Goal: Task Accomplishment & Management: Contribute content

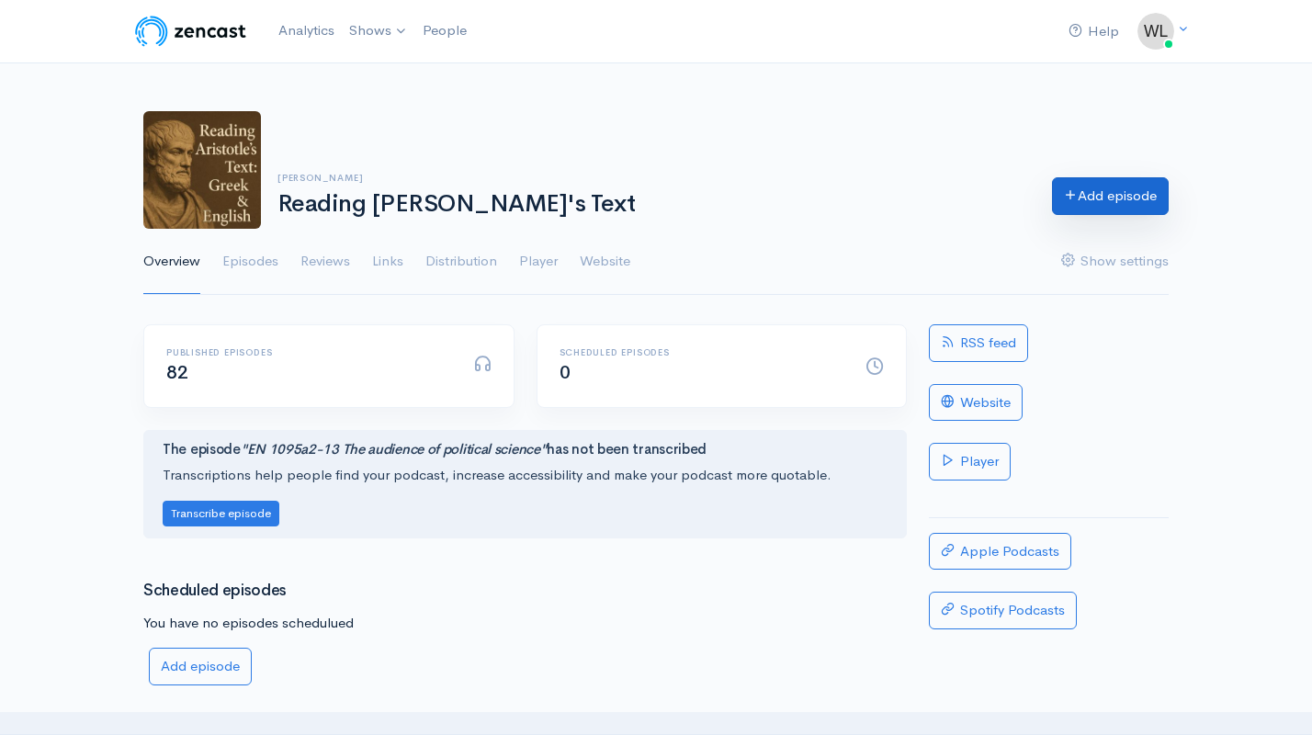
click at [1114, 196] on link "Add episode" at bounding box center [1110, 196] width 117 height 38
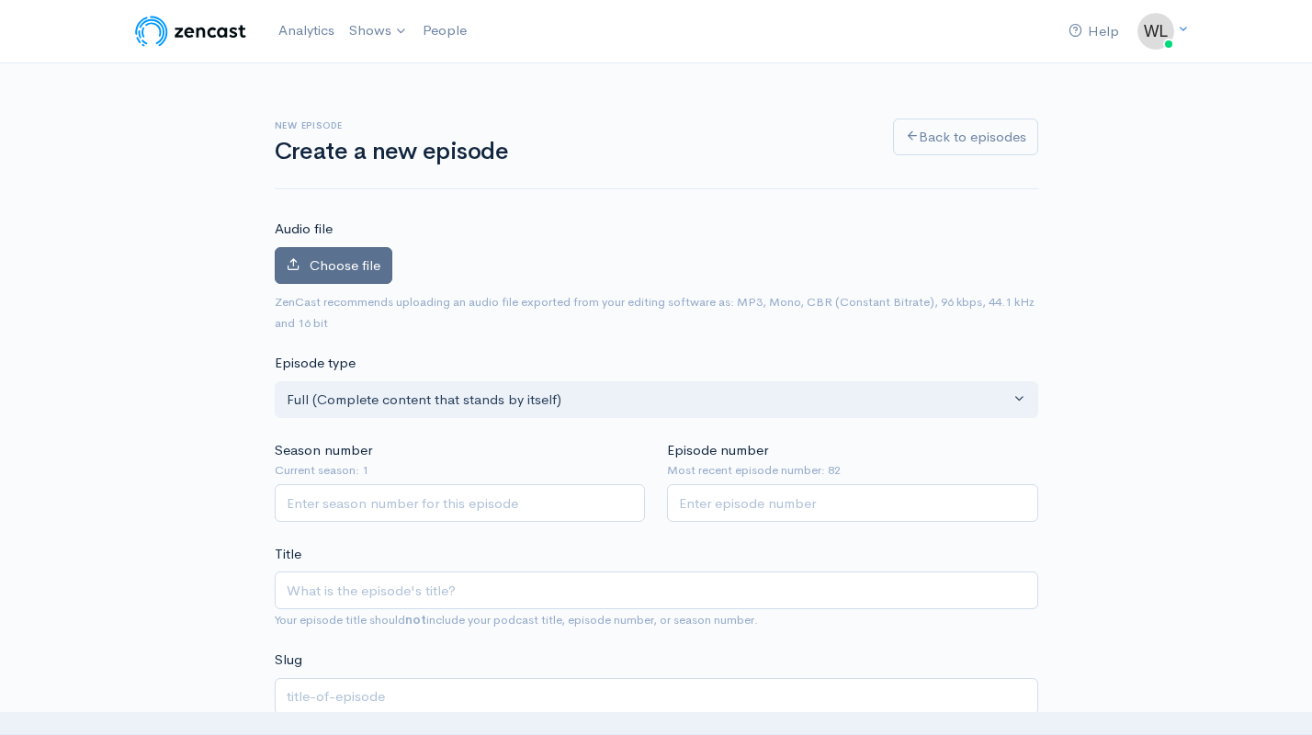
click at [341, 266] on span "Choose file" at bounding box center [345, 264] width 71 height 17
click at [0, 0] on input "Choose file" at bounding box center [0, 0] width 0 height 0
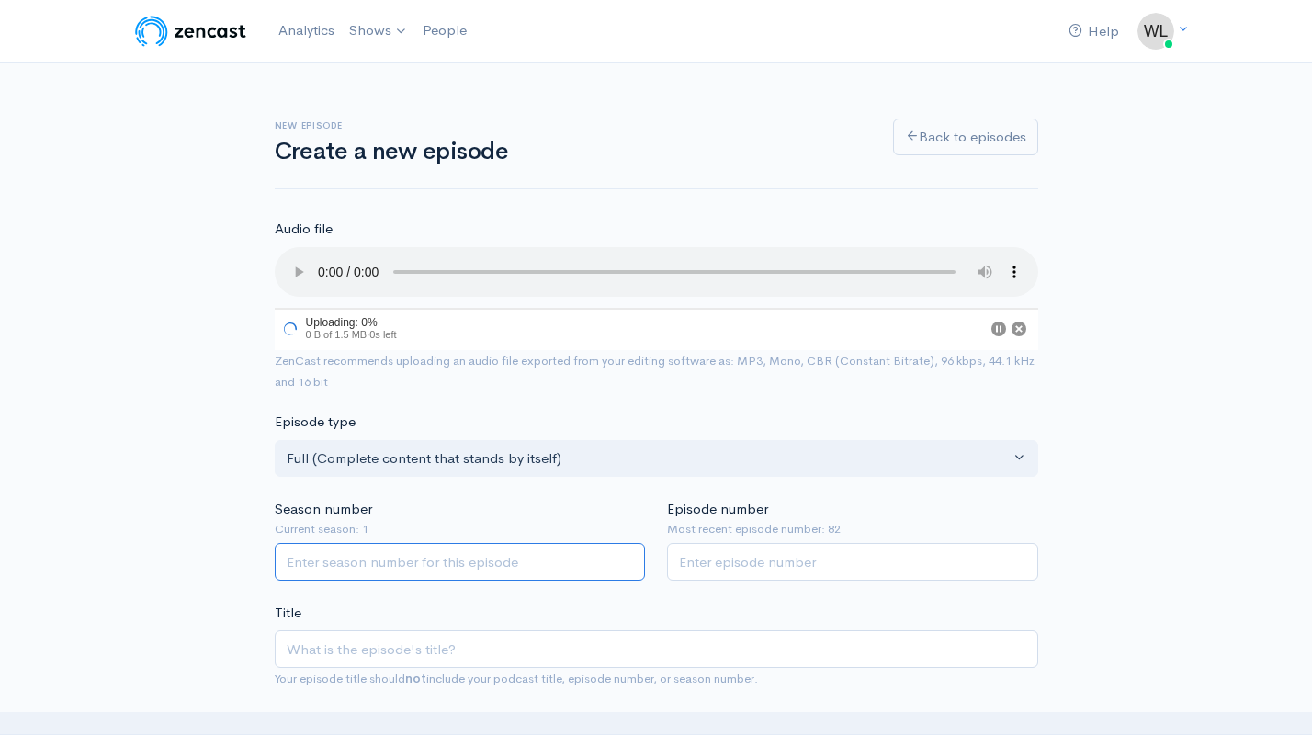
click at [517, 543] on input "Season number" at bounding box center [460, 562] width 371 height 38
type input "1"
click at [760, 543] on input "Episode number" at bounding box center [852, 562] width 371 height 38
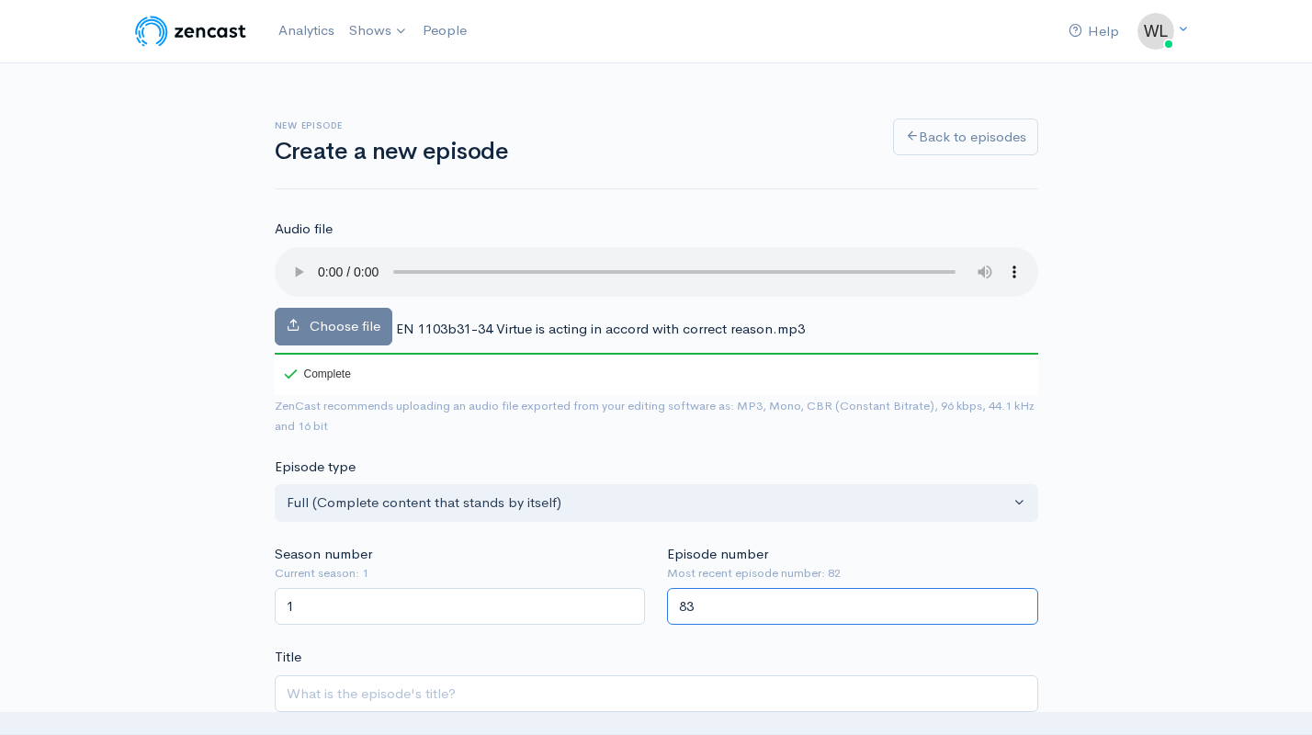
type input "83"
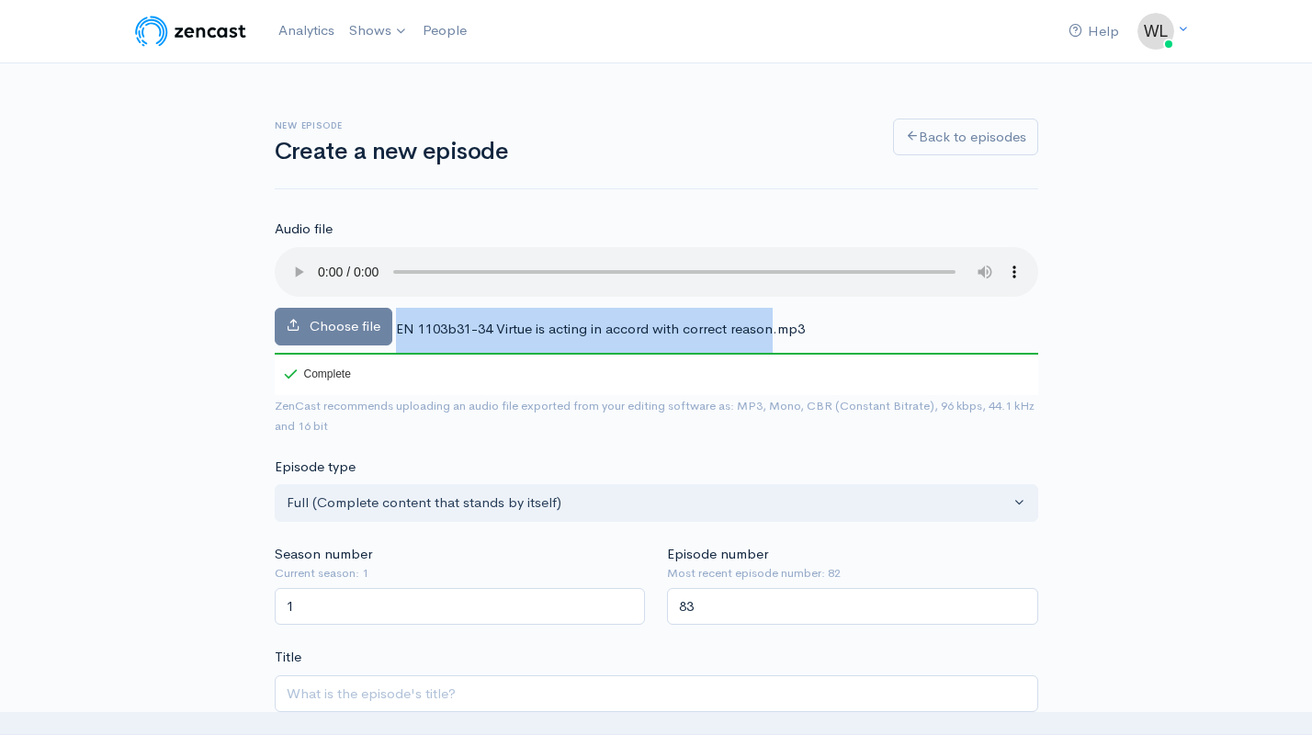
drag, startPoint x: 398, startPoint y: 308, endPoint x: 773, endPoint y: 304, distance: 374.9
click at [773, 320] on span "EN 1103b31-34 Virtue is acting in accord with correct reason.mp3" at bounding box center [600, 328] width 409 height 17
copy div "EN 1103b31-34 Virtue is acting in accord with correct reason"
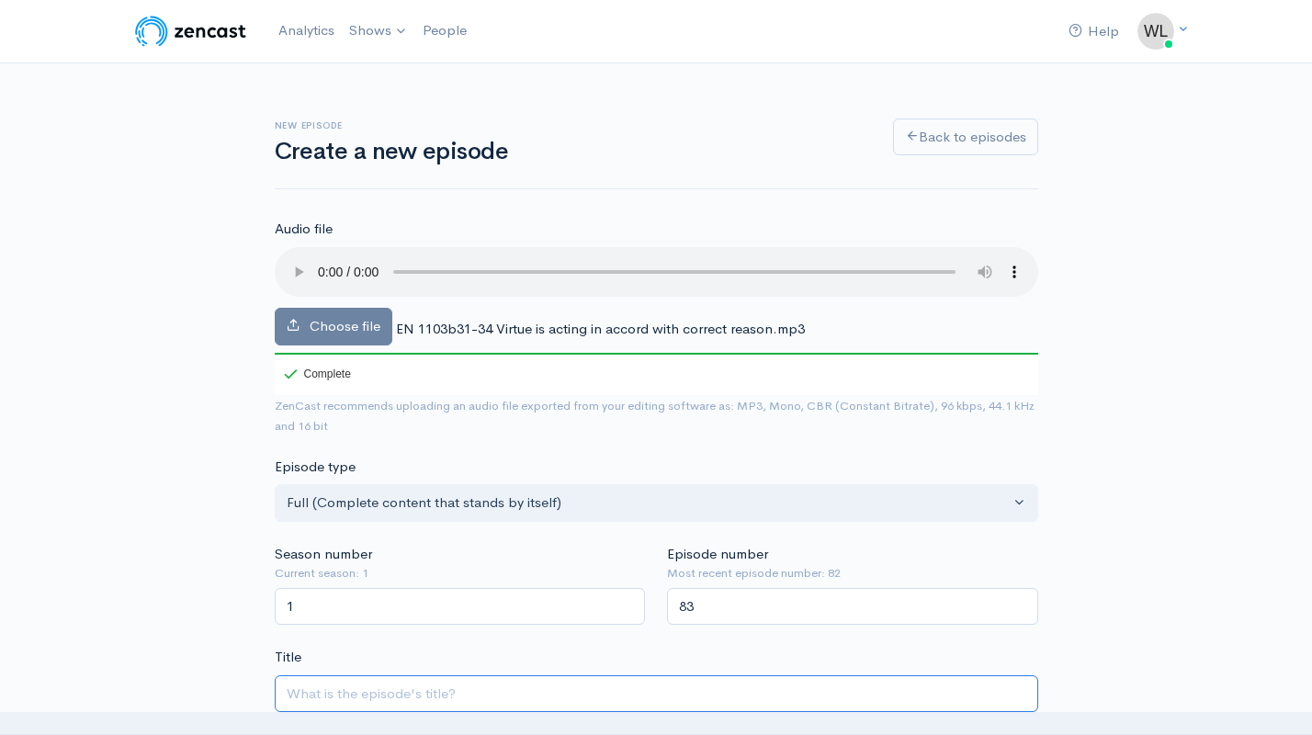
click at [392, 675] on input "Title" at bounding box center [657, 694] width 764 height 38
paste input "EN 1103b31-34 Virtue is acting in accord with correct reason"
type input "EN 1103b31-34 Virtue is acting in accord with correct reason"
type input "en-1103b31-34-virtue-is-acting-in-accord-with-correct-reason"
drag, startPoint x: 449, startPoint y: 665, endPoint x: 392, endPoint y: 665, distance: 57.0
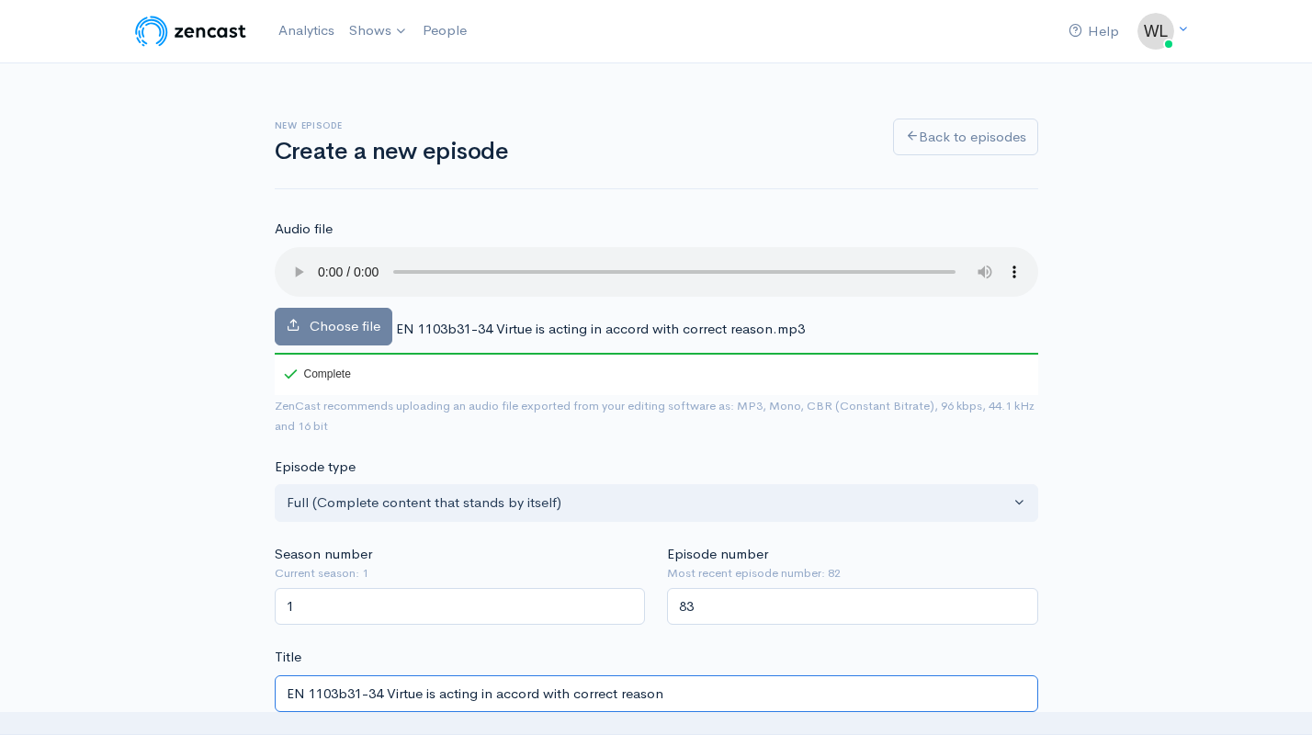
click at [392, 675] on input "EN 1103b31-34 Virtue is acting in accord with correct reason" at bounding box center [657, 694] width 764 height 38
type input "EN 1103b31-34 Acting in accord with correct reason"
type input "en-1103b31-34-acting-in-accord-with-correct-reason"
click at [674, 675] on input "EN 1103b31-34 Acting in accord with correct reason" at bounding box center [657, 694] width 764 height 38
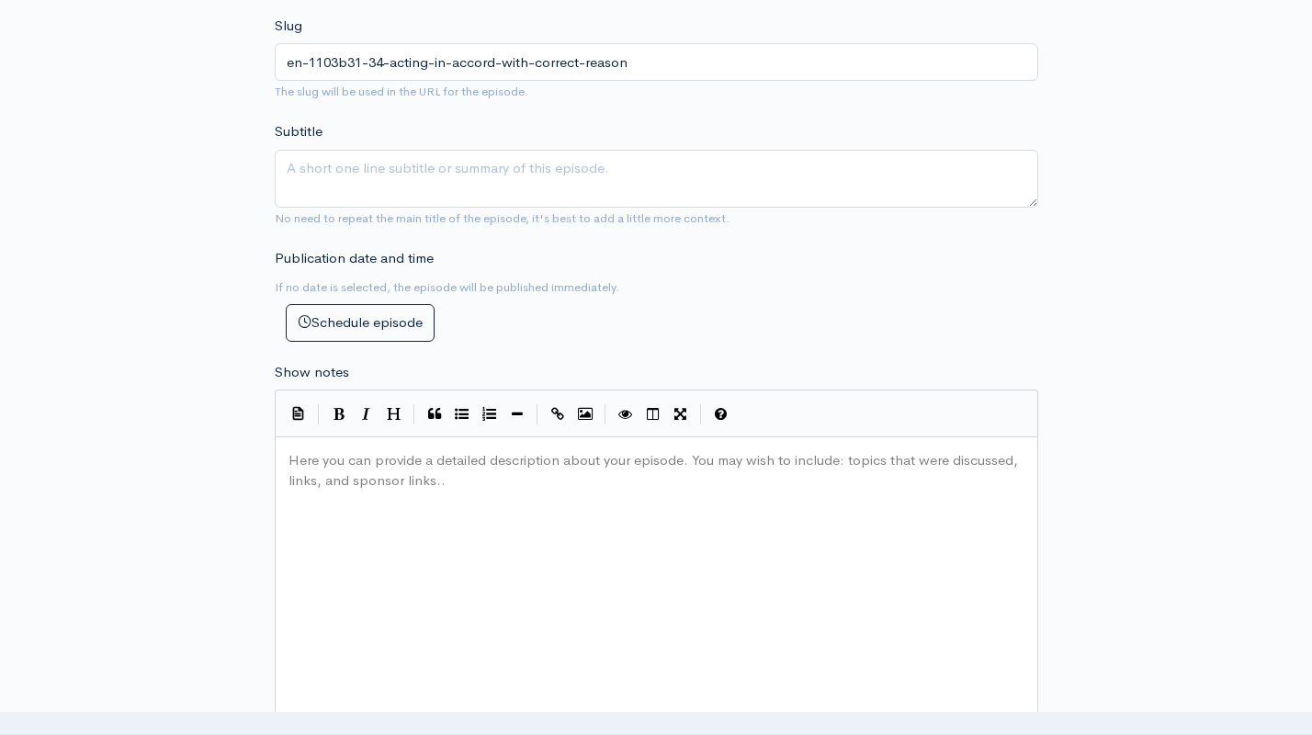
scroll to position [742, 0]
type input "EN 1103b31-34 Acting in accord with correct reason"
click at [564, 536] on div "Here you can provide a detailed description about your episode. You may wish to…" at bounding box center [679, 603] width 789 height 322
paste textarea
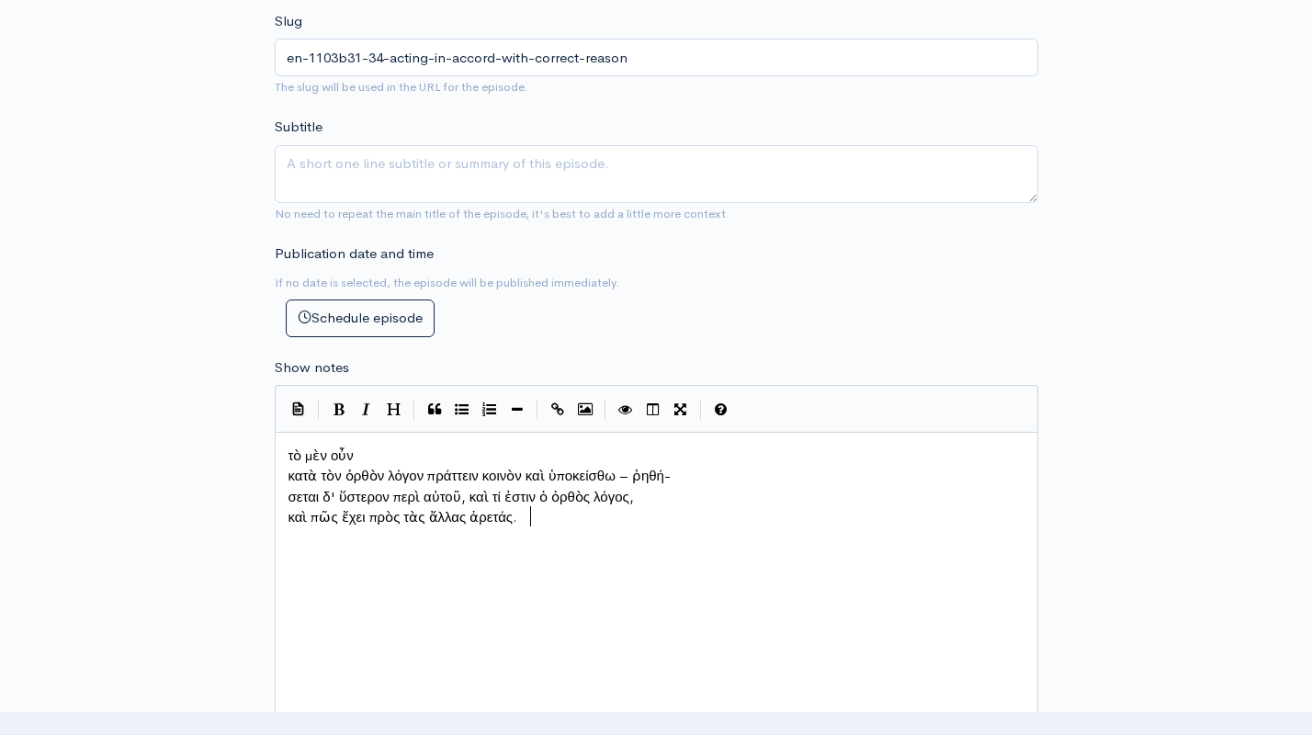
click at [287, 471] on pre "κατὰ τὸν ὀρθὸν λόγον πράττειν κοινὸν καὶ ὑποκείσθω – ῥηθή-" at bounding box center [656, 476] width 743 height 21
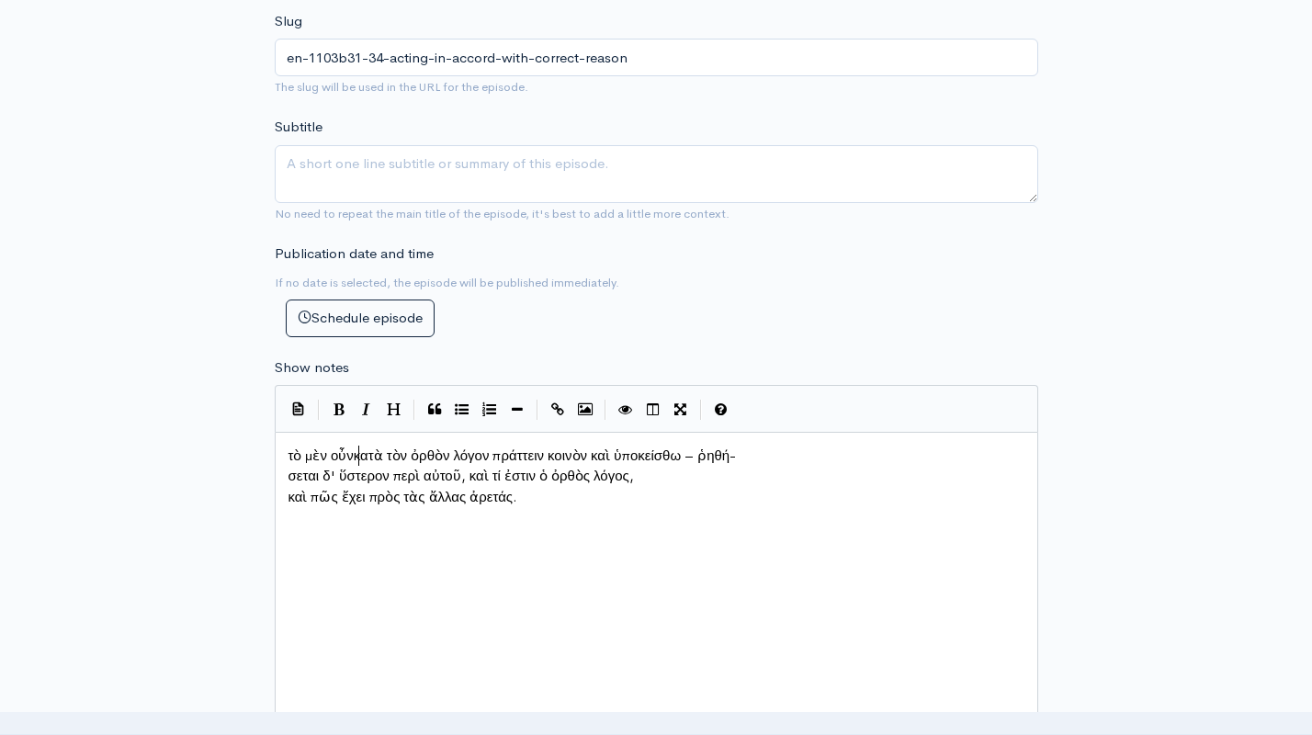
scroll to position [9, 4]
click at [289, 473] on span "σεται δ' ὕστερον περὶ αὐτοῦ, καὶ τί ἐστιν ὁ ὀρθὸς λόγος," at bounding box center [462, 475] width 346 height 17
click at [286, 487] on pre "καὶ πῶς ἔχει πρὸς τὰς ἄλλας ἀρετάς." at bounding box center [656, 497] width 743 height 21
click at [574, 595] on div "xxxxxxxxxx τὸ μὲν οὖν κατὰ τὸν ὀρθὸν λόγον πράττειν κοινὸν καὶ ὑποκείσθω – ῥηθή…" at bounding box center [679, 603] width 789 height 322
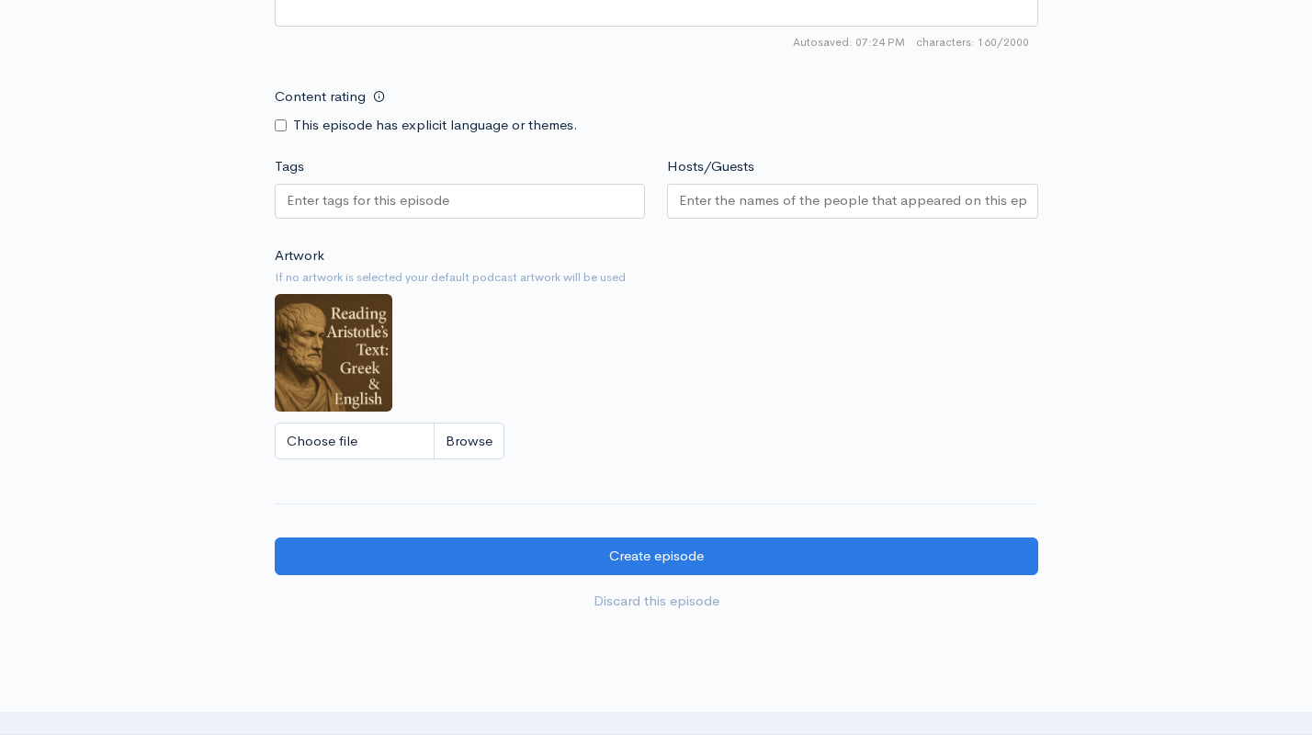
scroll to position [1417, 0]
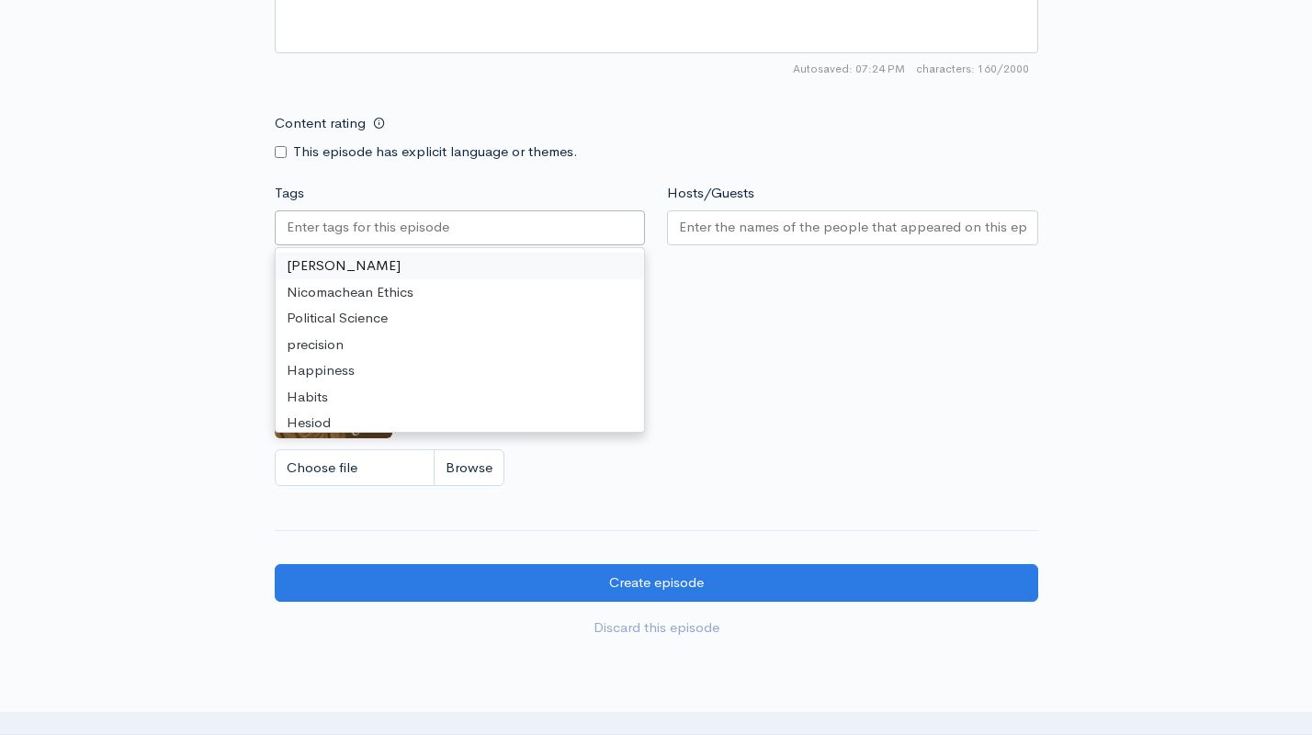
click at [358, 224] on input "Tags" at bounding box center [369, 227] width 165 height 21
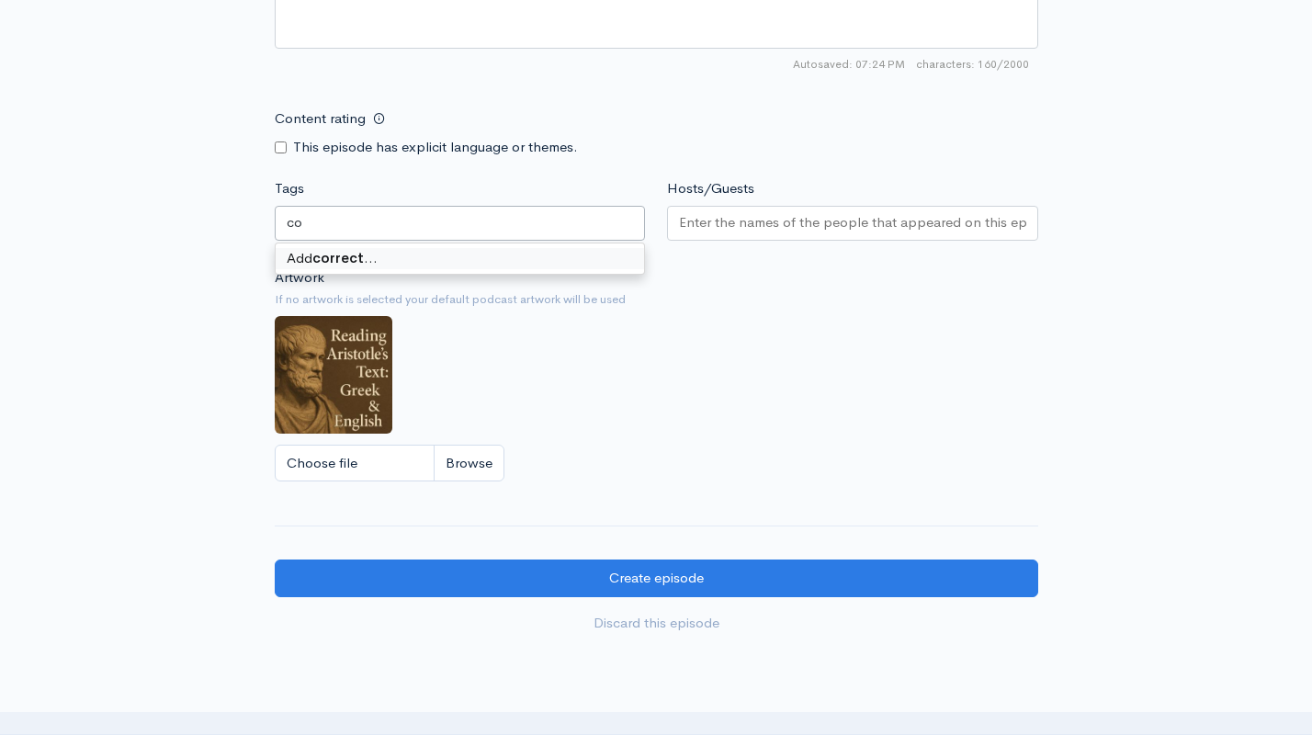
type input "c"
type input "Correct Reason"
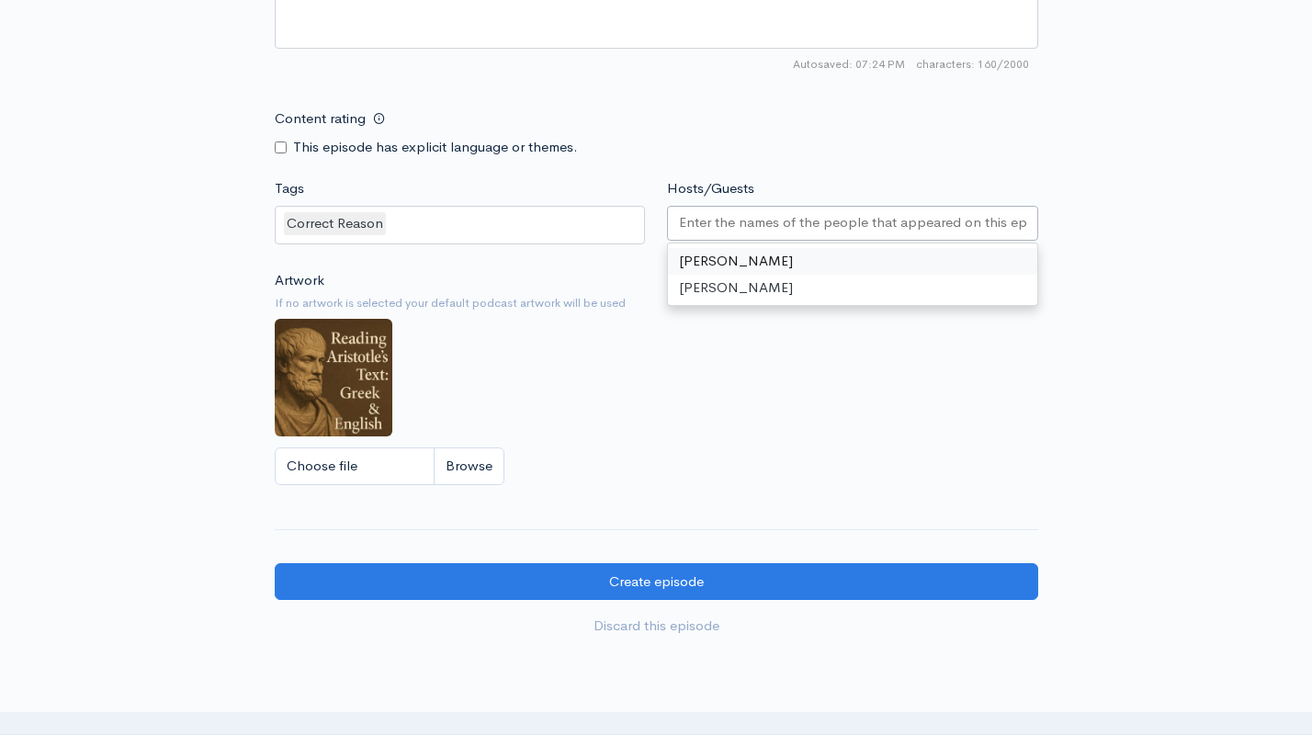
click at [708, 226] on div at bounding box center [852, 223] width 371 height 35
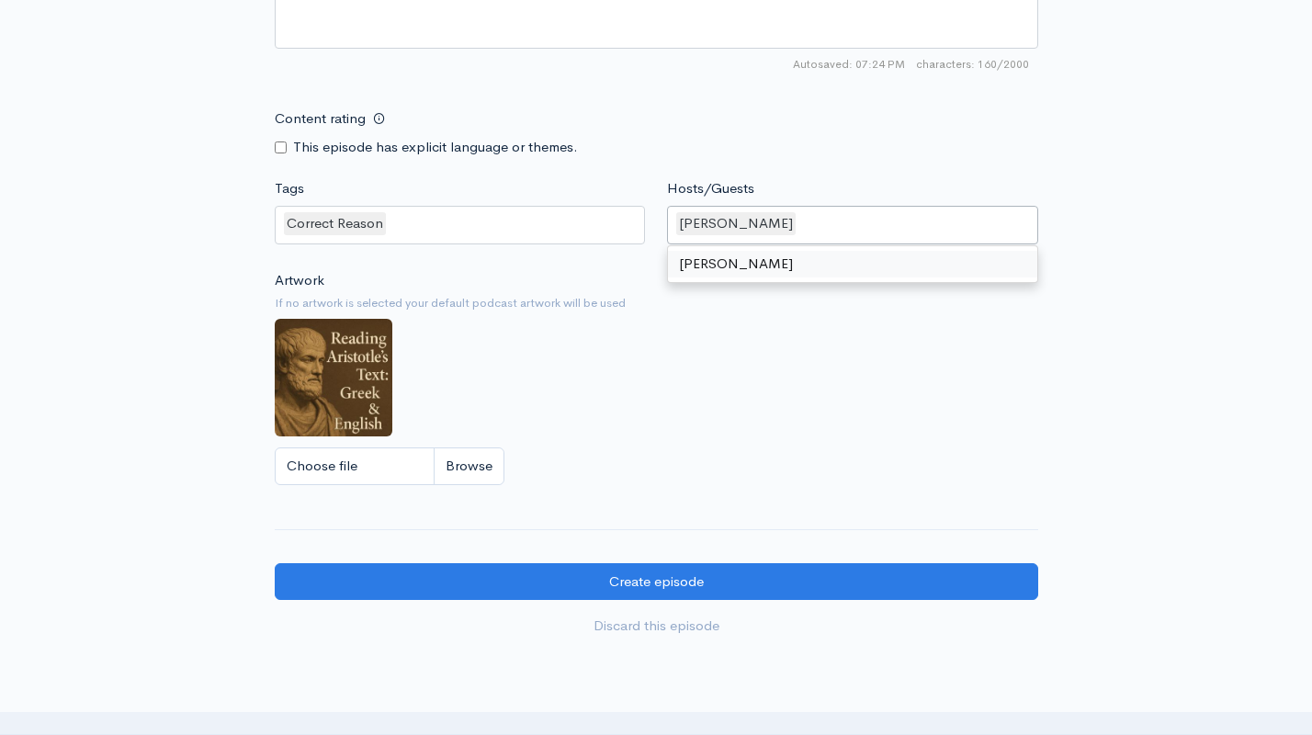
click at [721, 368] on div "Artwork If no artwork is selected your default podcast artwork will be used Cho…" at bounding box center [657, 383] width 764 height 226
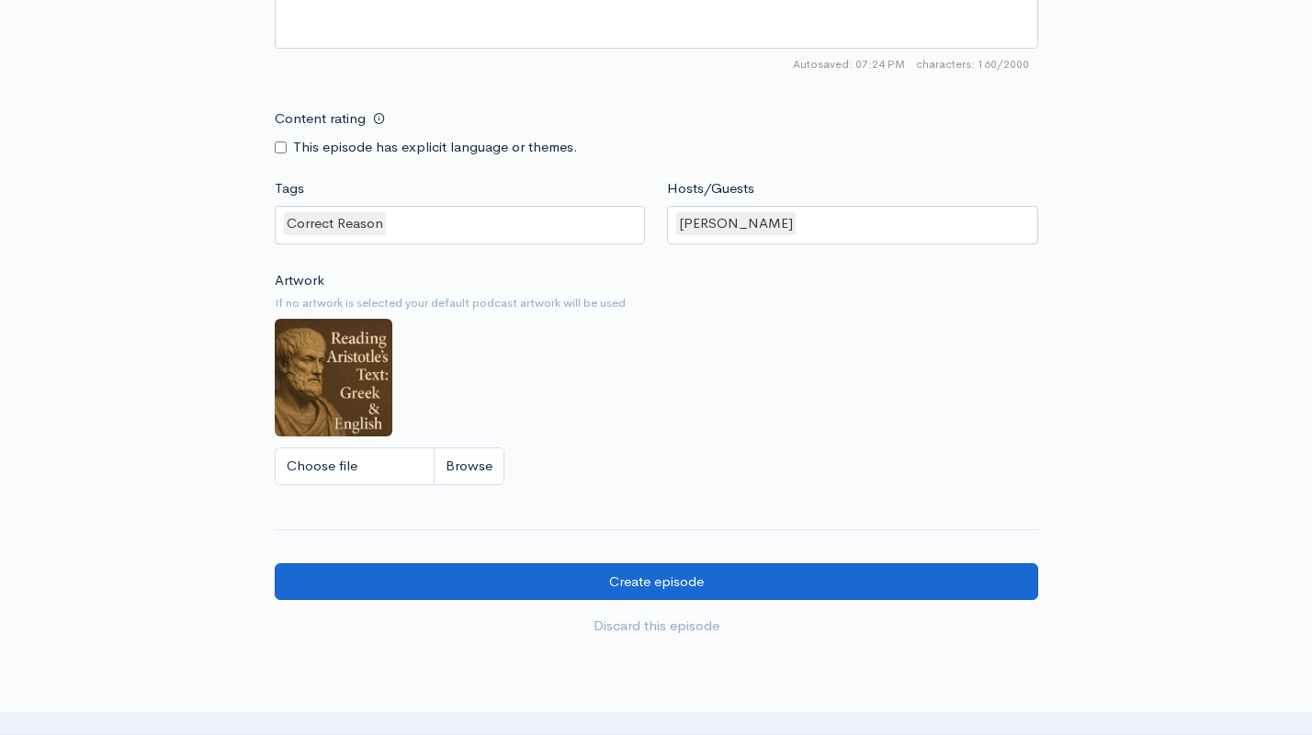
click at [680, 568] on input "Create episode" at bounding box center [657, 582] width 764 height 38
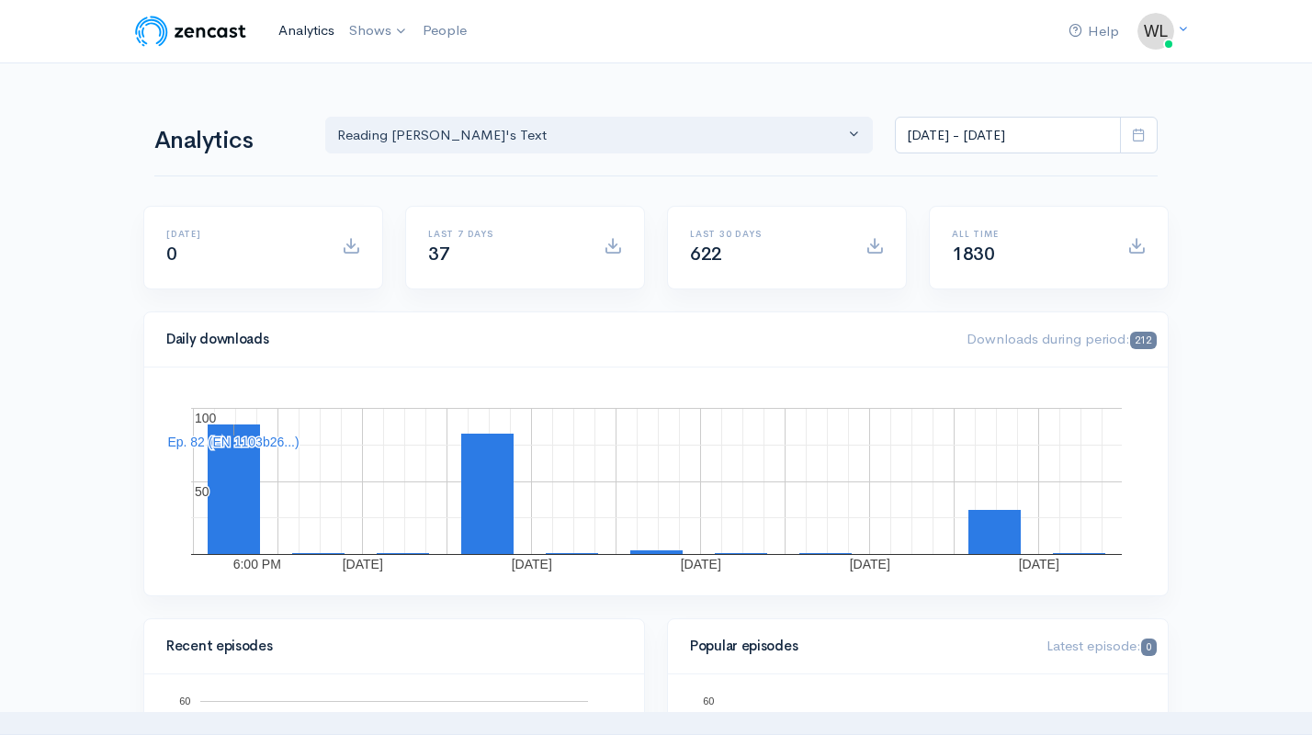
click at [316, 28] on link "Analytics" at bounding box center [306, 31] width 71 height 40
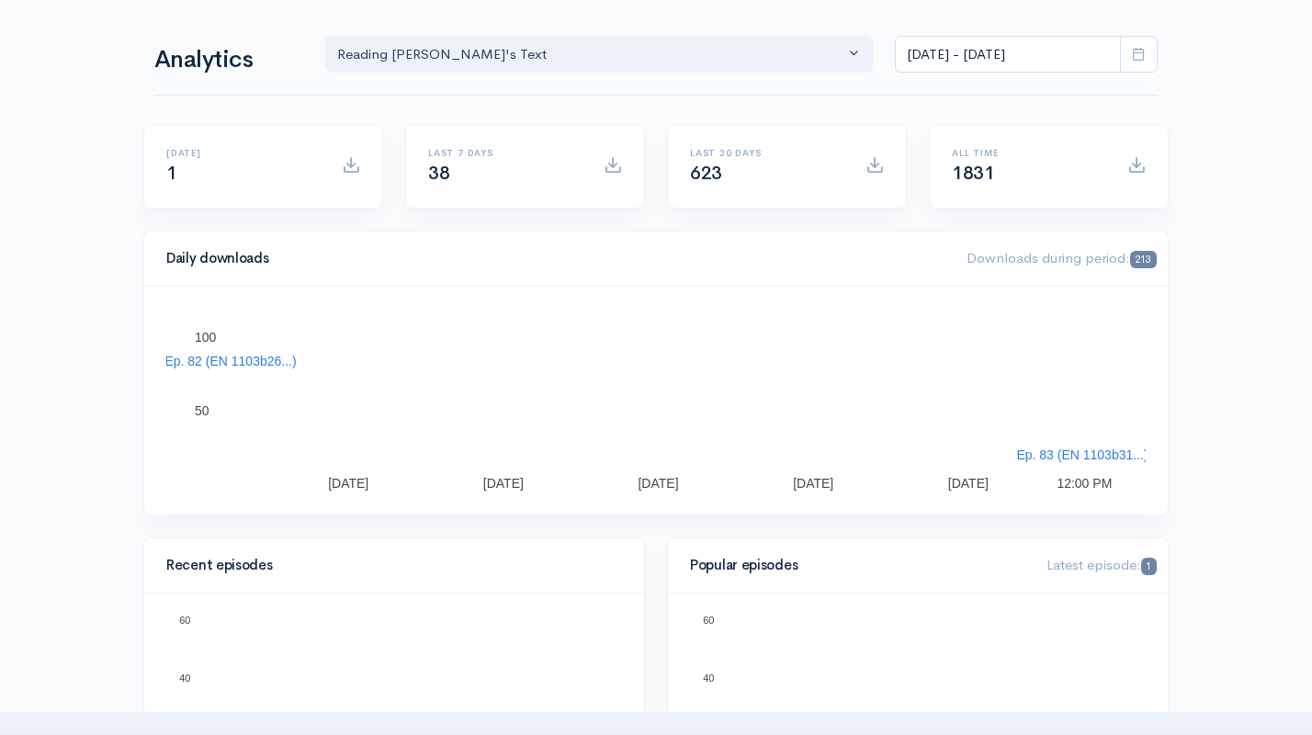
scroll to position [94, 0]
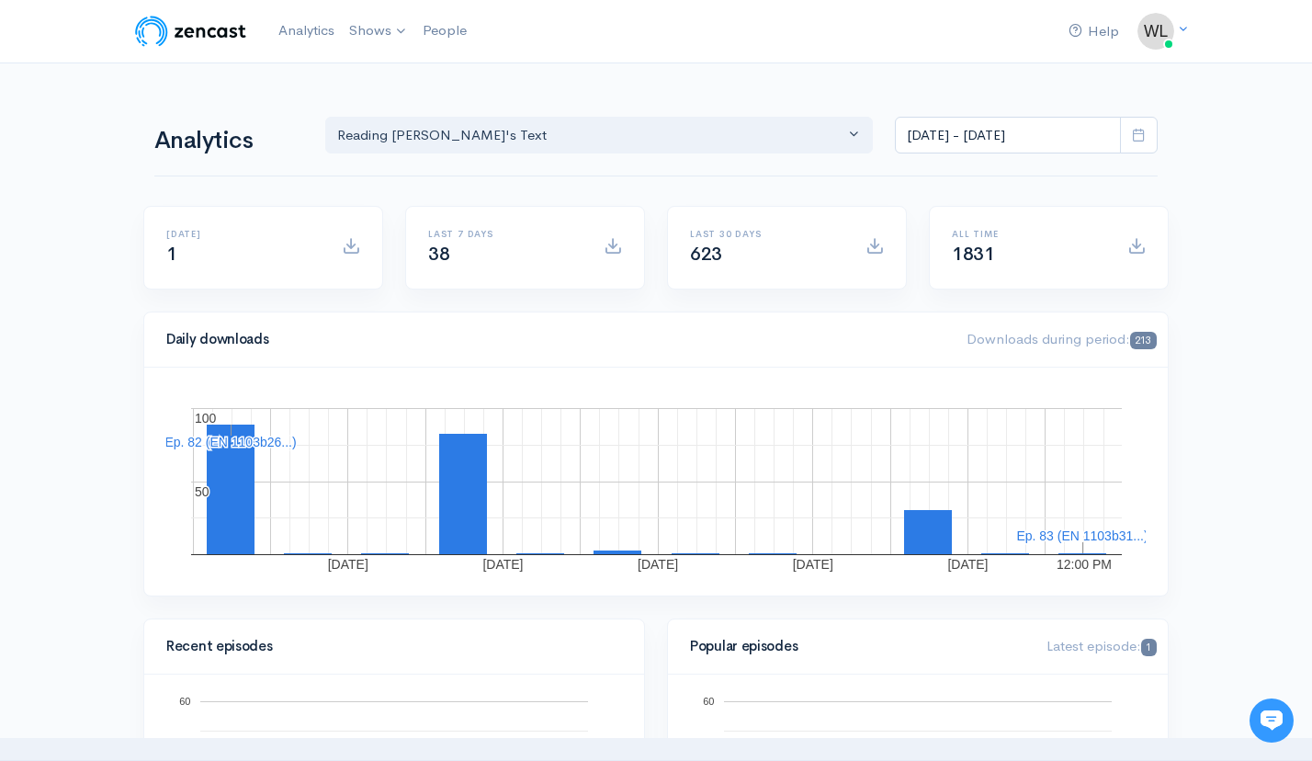
click at [1277, 722] on icon at bounding box center [1272, 720] width 22 height 20
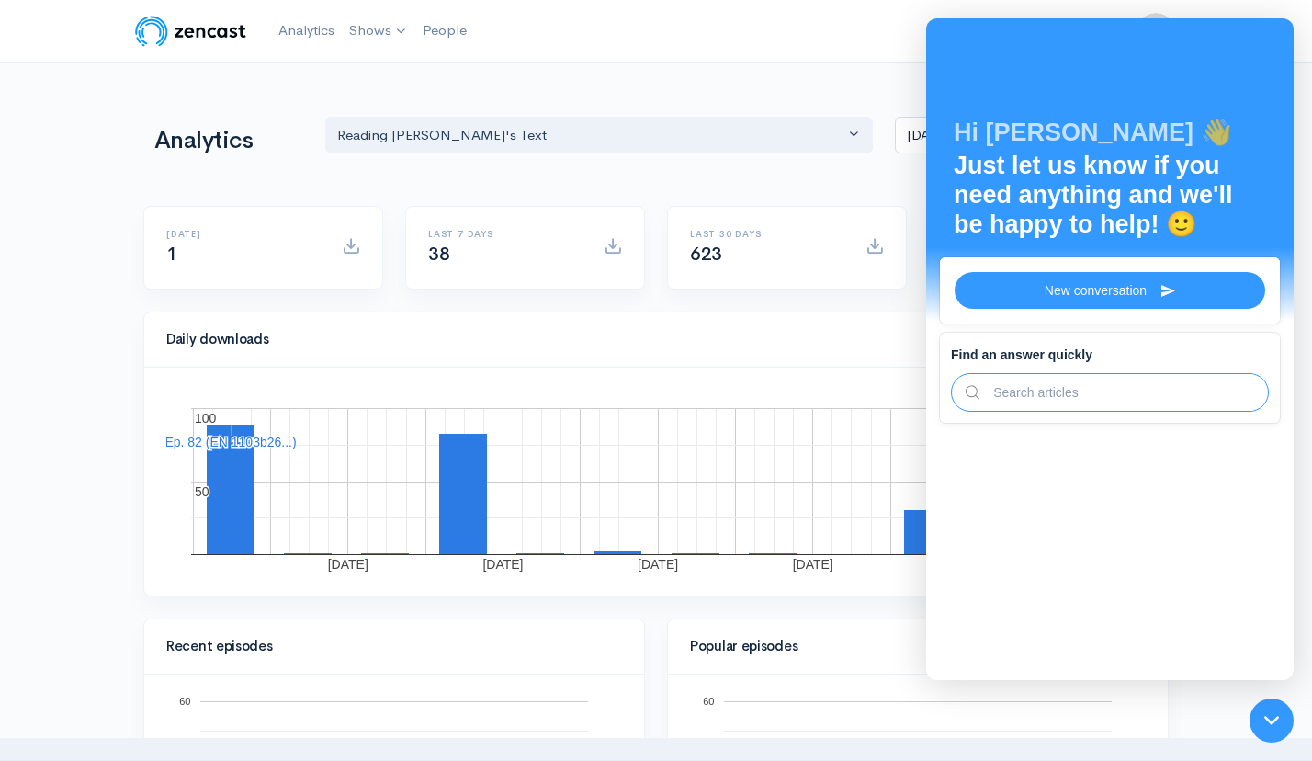
click at [1004, 411] on input "text" at bounding box center [1117, 392] width 275 height 37
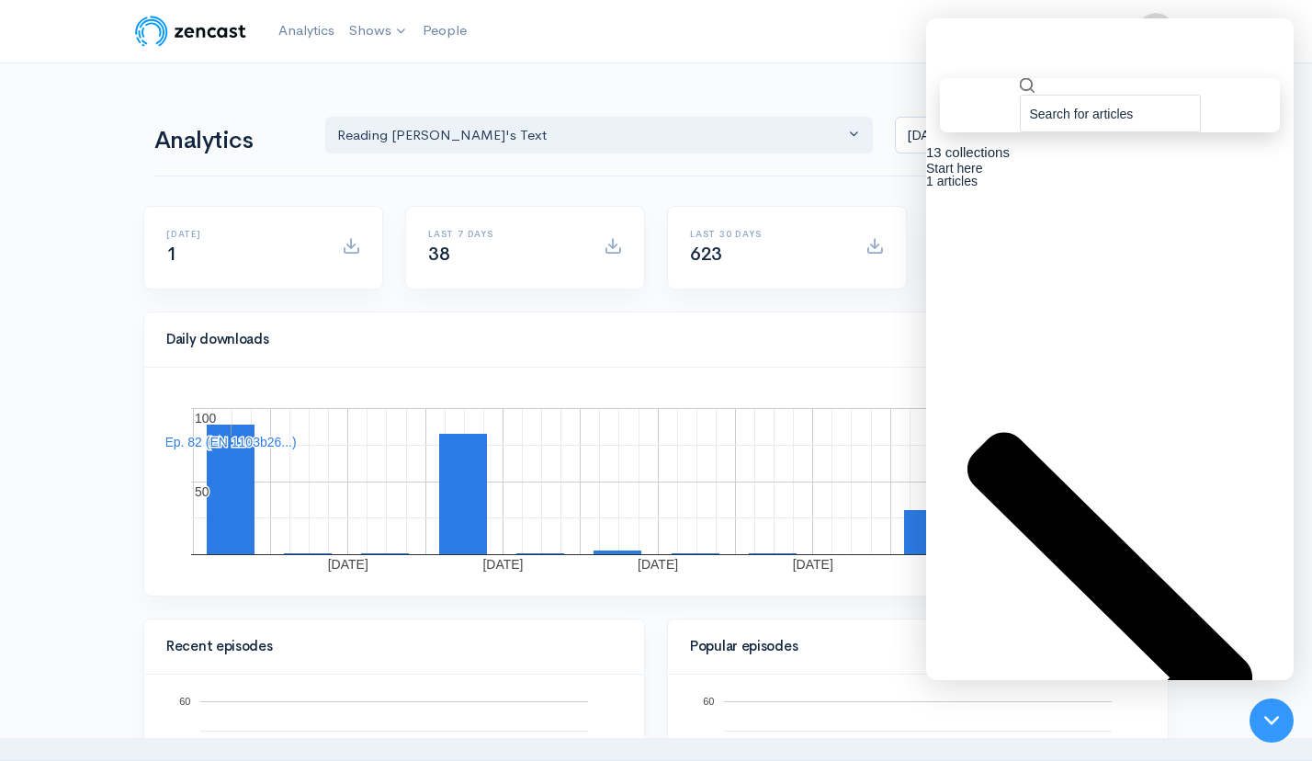
click at [1060, 95] on input "text" at bounding box center [1110, 114] width 181 height 38
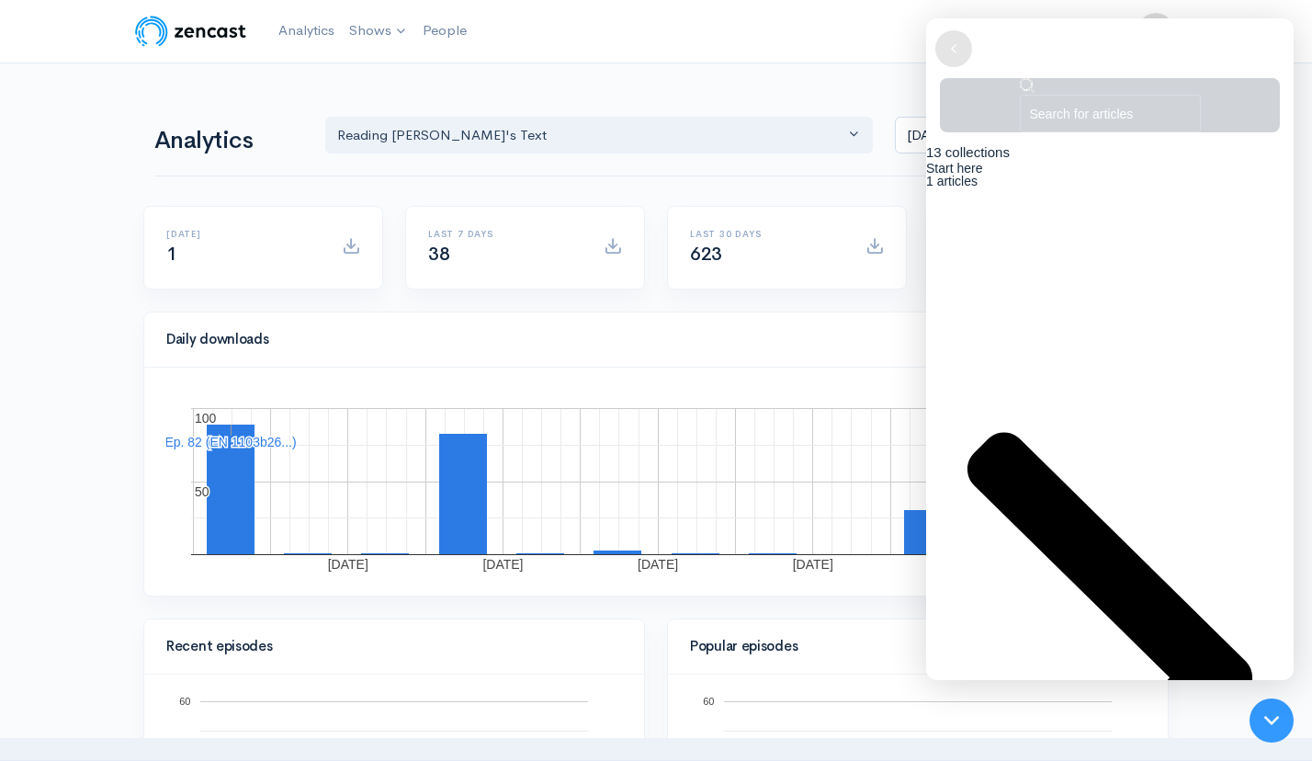
click at [958, 52] on icon at bounding box center [954, 49] width 18 height 18
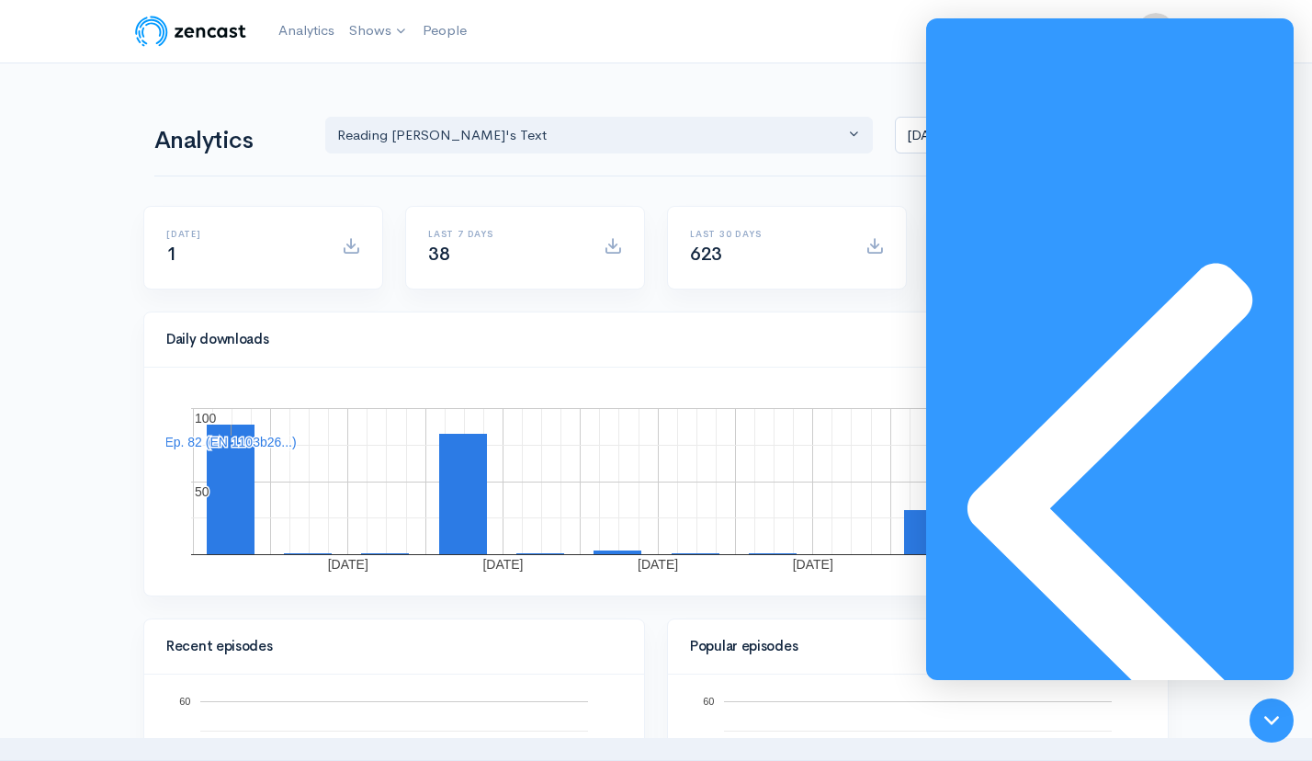
type textarea "Why cannot the episodes display the length of time on Podcast platforms?"
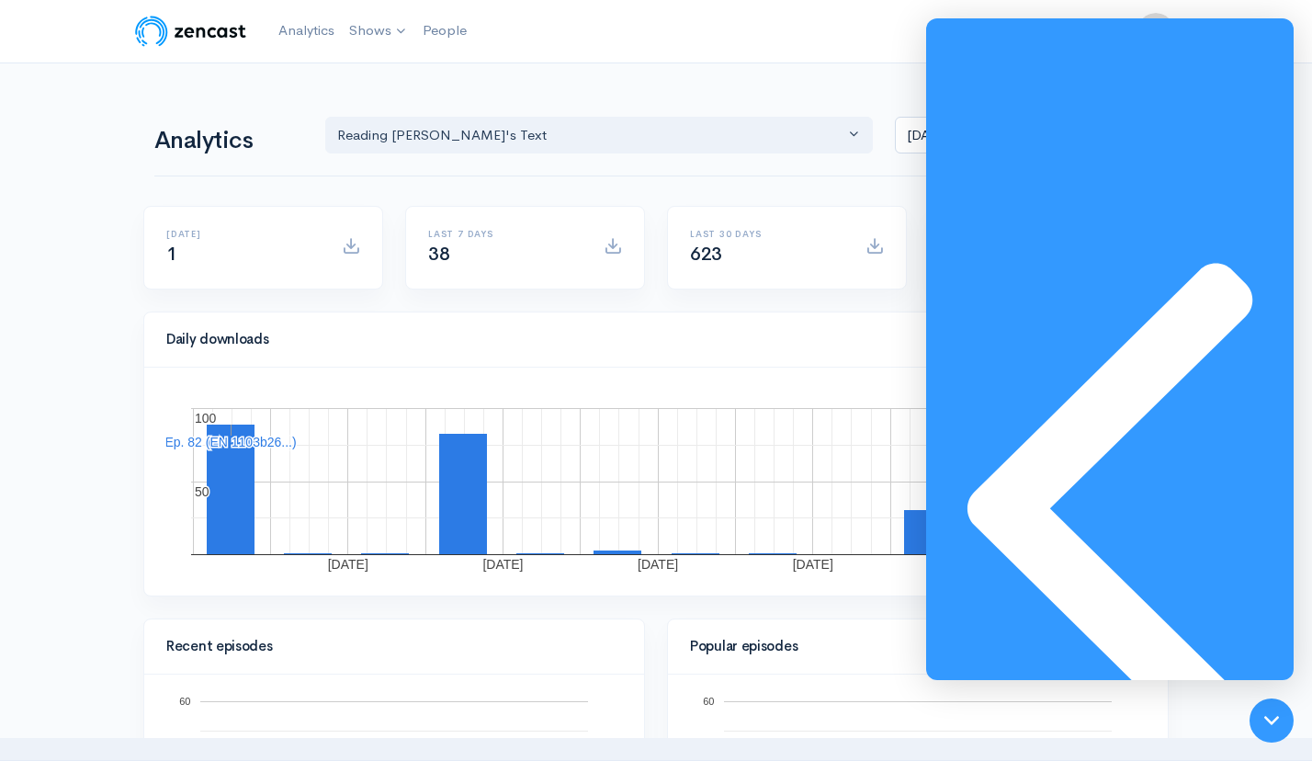
click at [647, 93] on div "Analytics Reading Aristotle's Text Reading Aristotle's Text Sep 3, 2025 - Sep 1…" at bounding box center [655, 133] width 1003 height 88
click at [872, 89] on div "Analytics Reading Aristotle's Text Reading Aristotle's Text Sep 3, 2025 - Sep 1…" at bounding box center [655, 133] width 1003 height 88
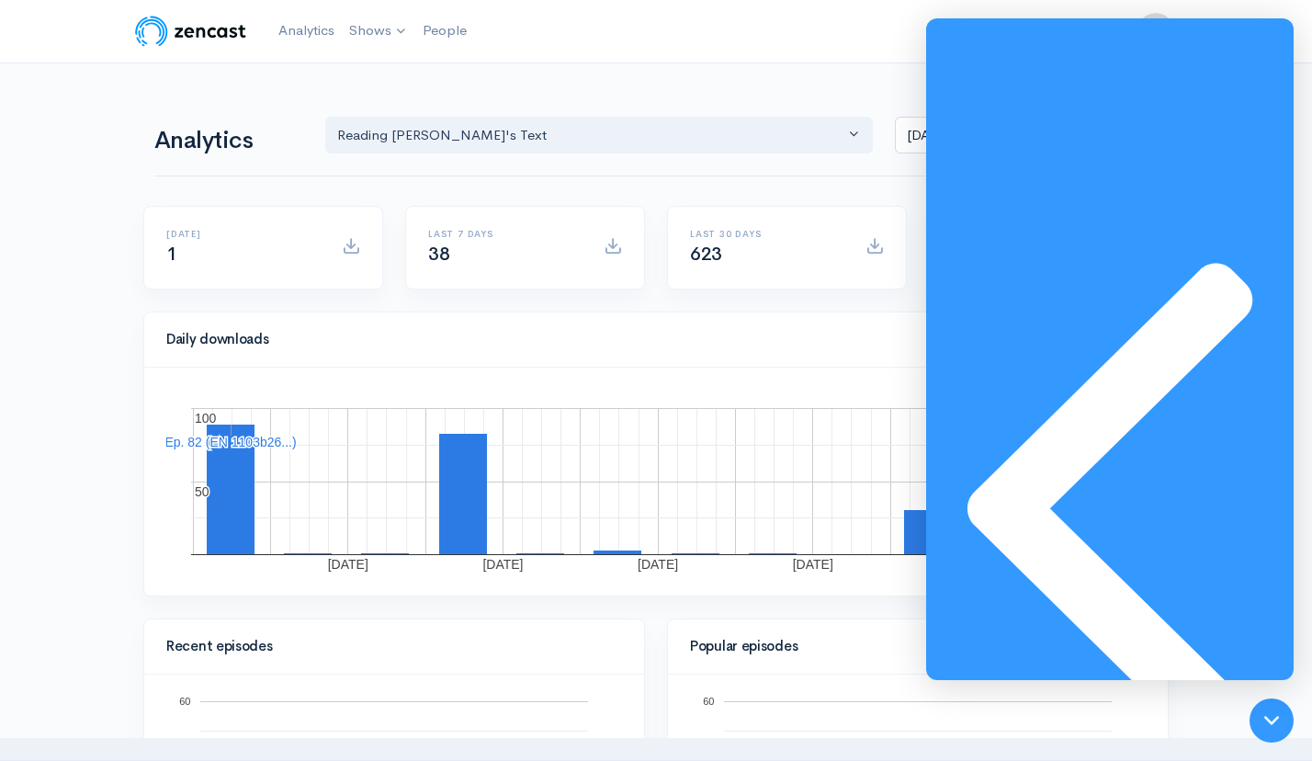
click at [1272, 710] on div at bounding box center [1271, 720] width 61 height 61
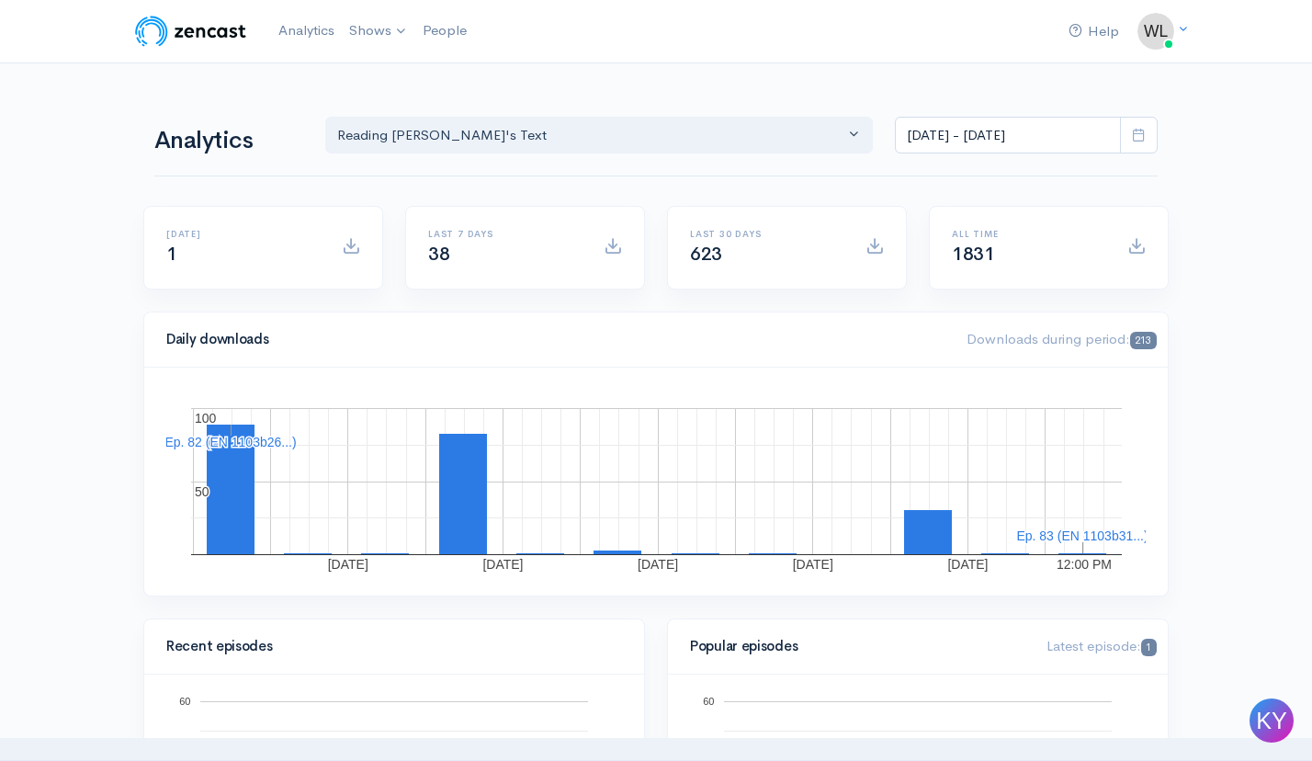
click at [299, 32] on link "Analytics" at bounding box center [306, 31] width 71 height 40
click at [317, 37] on link "Analytics" at bounding box center [306, 31] width 71 height 40
